Goal: Navigation & Orientation: Understand site structure

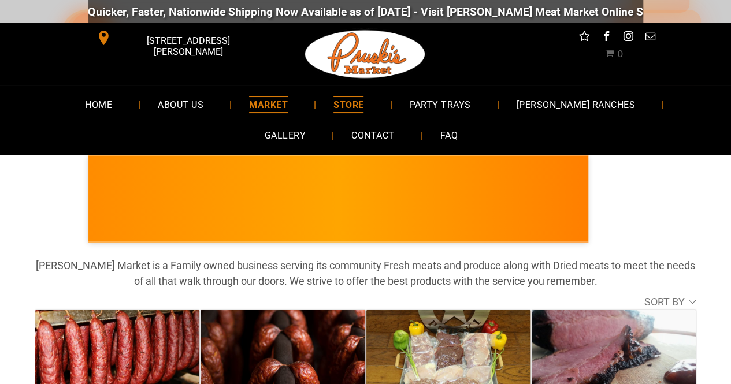
click at [249, 106] on span "MARKET" at bounding box center [268, 104] width 39 height 17
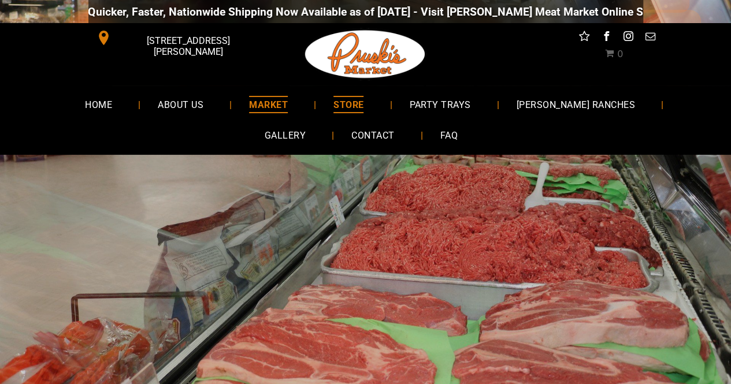
click at [339, 105] on span "STORE" at bounding box center [348, 104] width 30 height 17
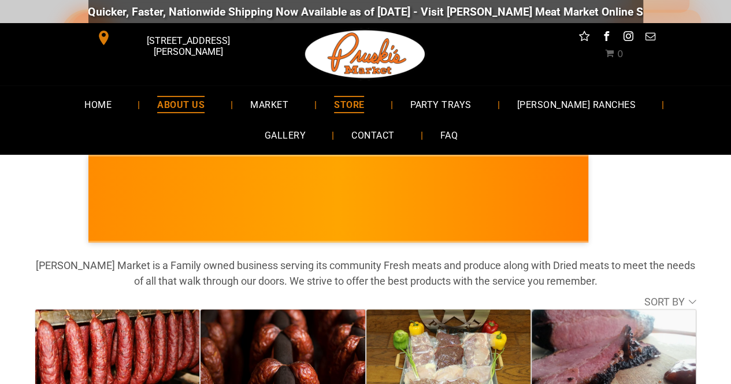
click at [157, 112] on span "ABOUT US" at bounding box center [180, 104] width 47 height 17
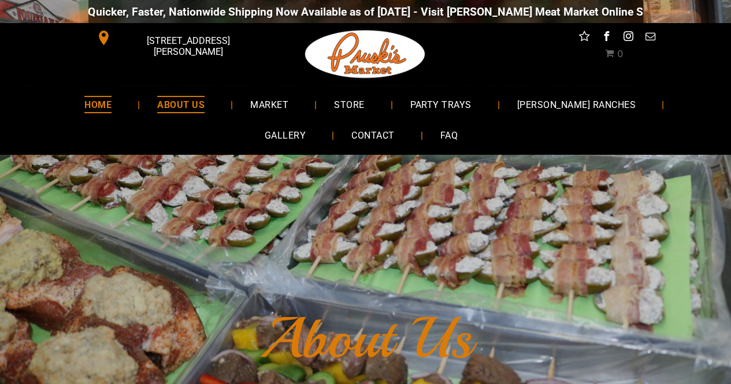
click at [84, 102] on span "HOME" at bounding box center [97, 104] width 27 height 17
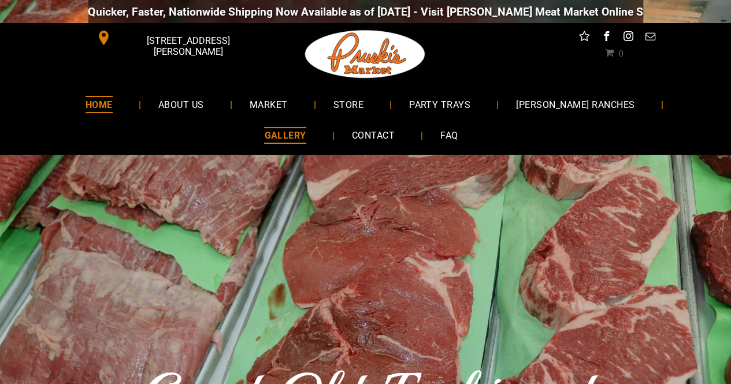
click at [306, 127] on span "GALLERY" at bounding box center [285, 135] width 42 height 17
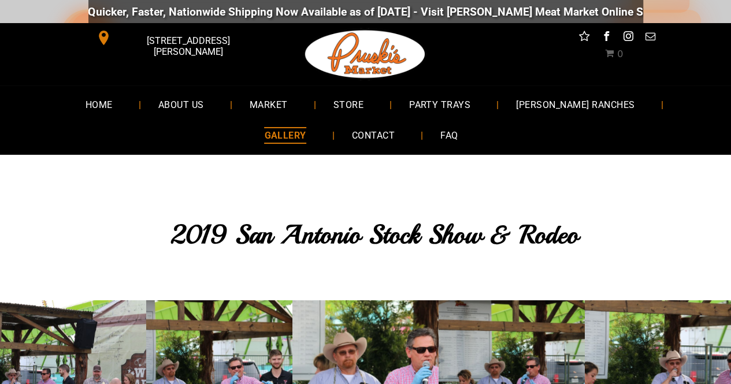
drag, startPoint x: 730, startPoint y: 40, endPoint x: 734, endPoint y: 29, distance: 11.5
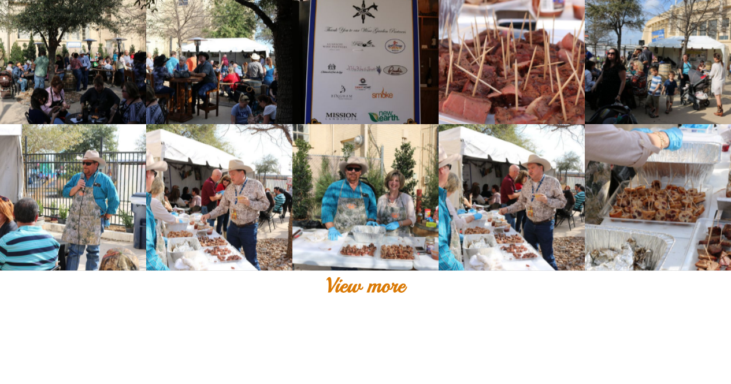
scroll to position [834, 0]
